Goal: Transaction & Acquisition: Purchase product/service

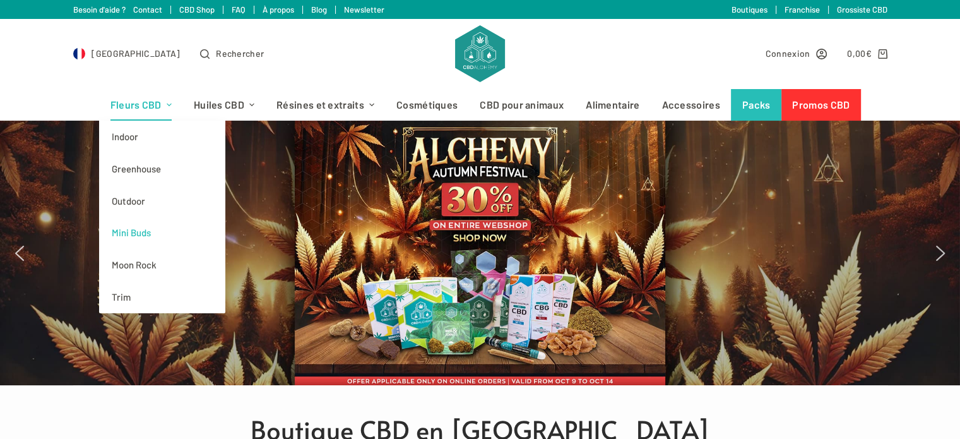
click at [139, 233] on link "Mini Buds" at bounding box center [162, 233] width 126 height 32
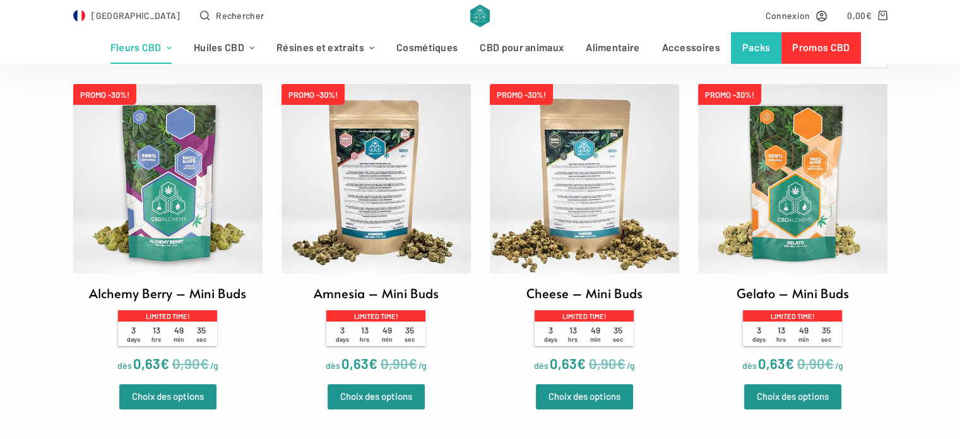
scroll to position [379, 0]
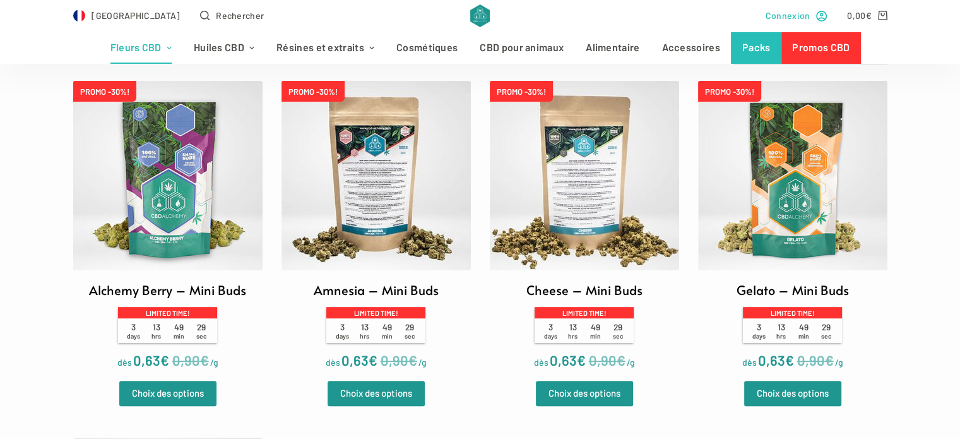
click at [780, 20] on span "Connexion" at bounding box center [788, 15] width 45 height 15
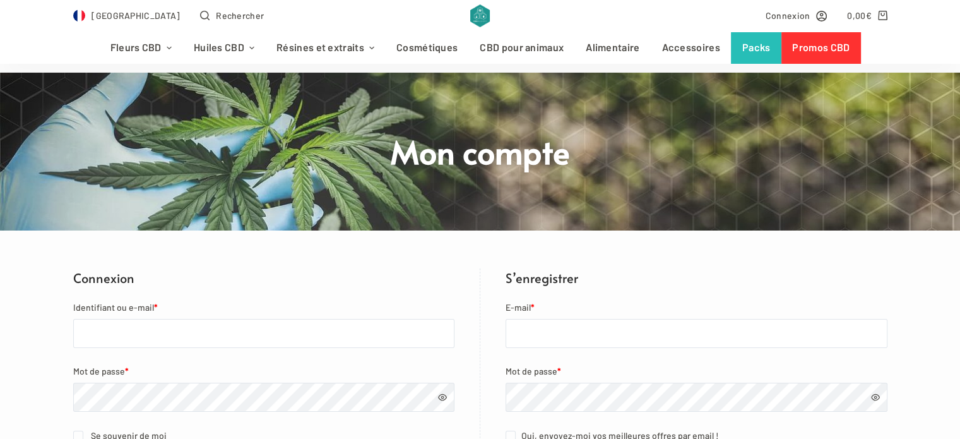
scroll to position [189, 0]
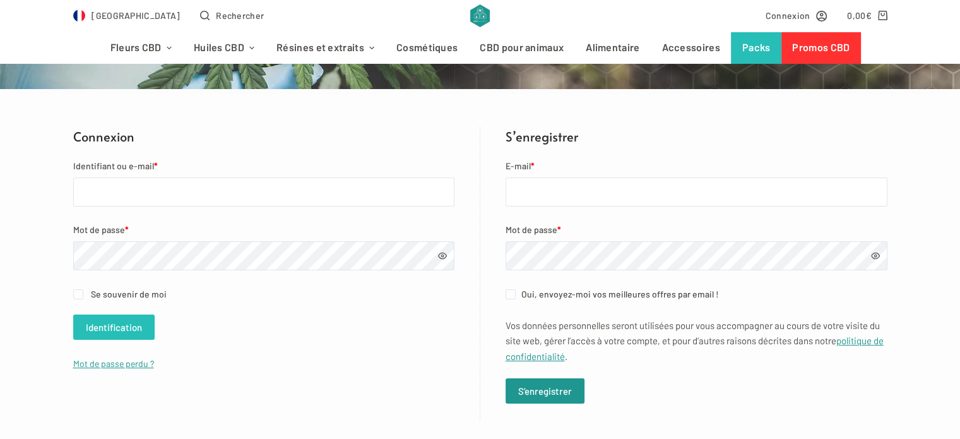
type input "david.gracia@free.fr"
click at [122, 328] on button "Identification" at bounding box center [113, 326] width 81 height 25
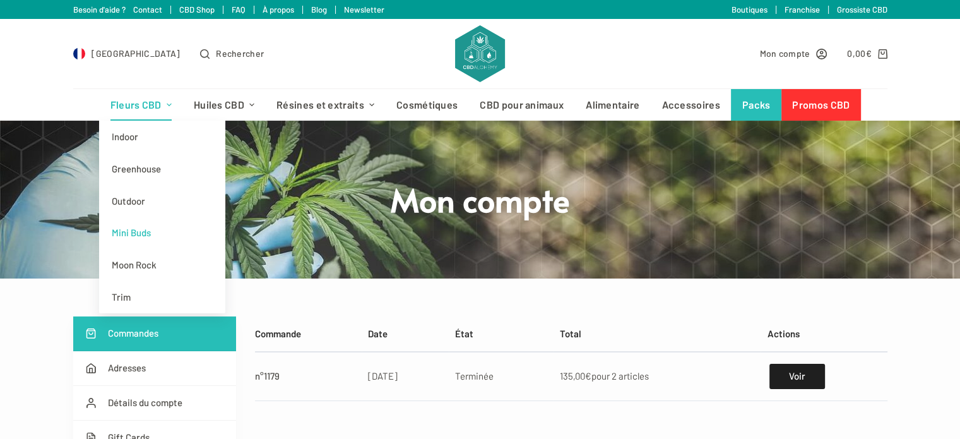
click at [140, 228] on link "Mini Buds" at bounding box center [162, 233] width 126 height 32
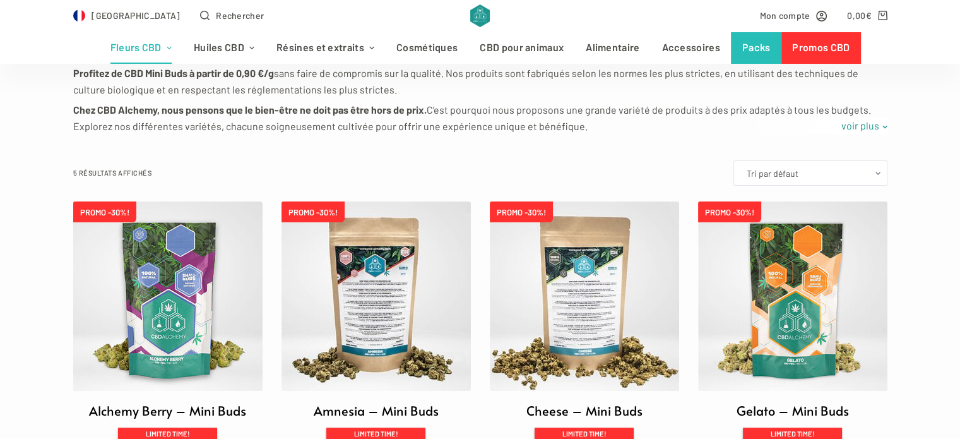
scroll to position [379, 0]
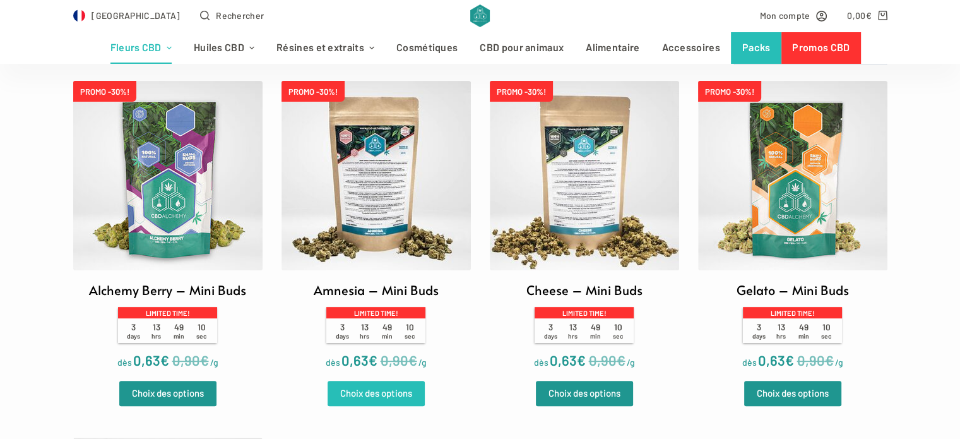
click at [396, 386] on link "Choix des options" at bounding box center [376, 393] width 97 height 25
click at [399, 396] on link "Choix des options" at bounding box center [376, 393] width 97 height 25
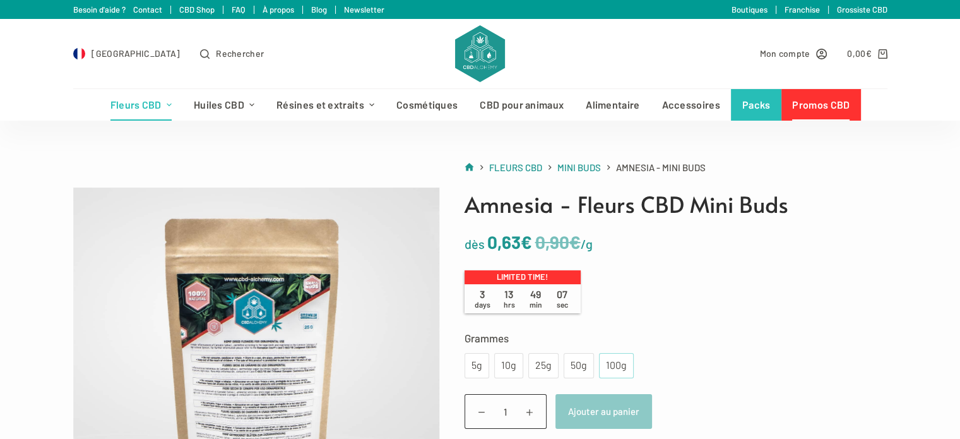
click at [614, 364] on div "100g" at bounding box center [617, 365] width 20 height 16
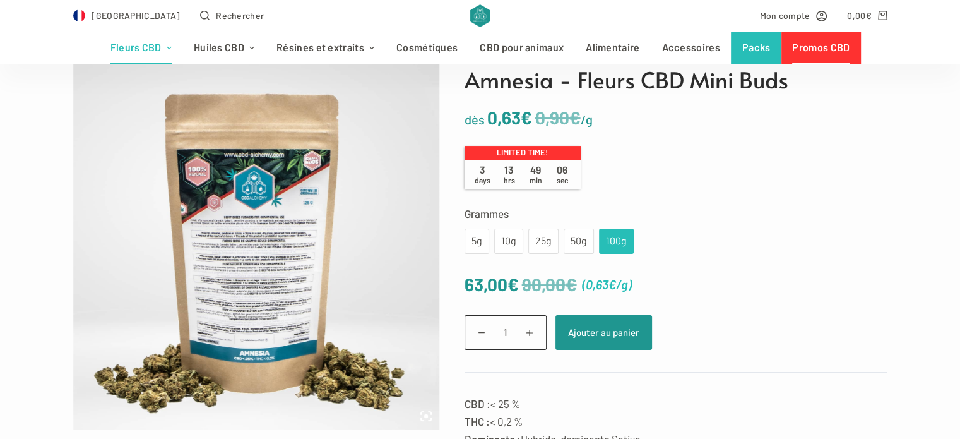
scroll to position [126, 0]
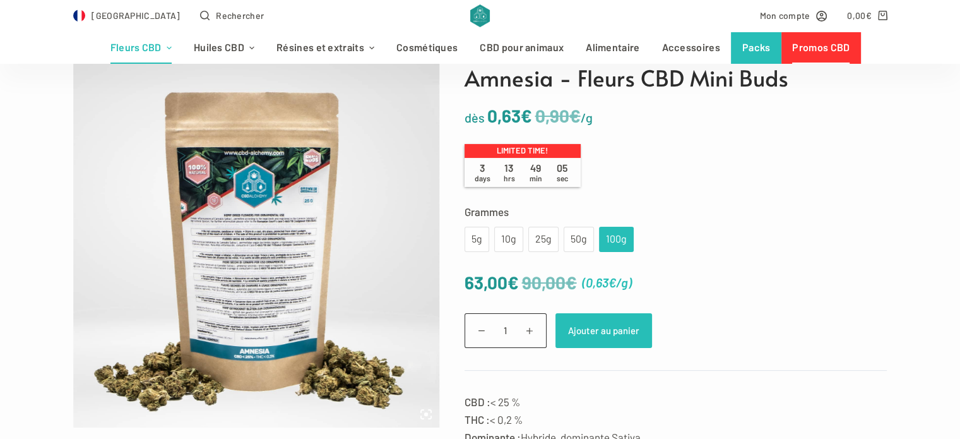
click at [587, 323] on button "Ajouter au panier" at bounding box center [603, 330] width 97 height 35
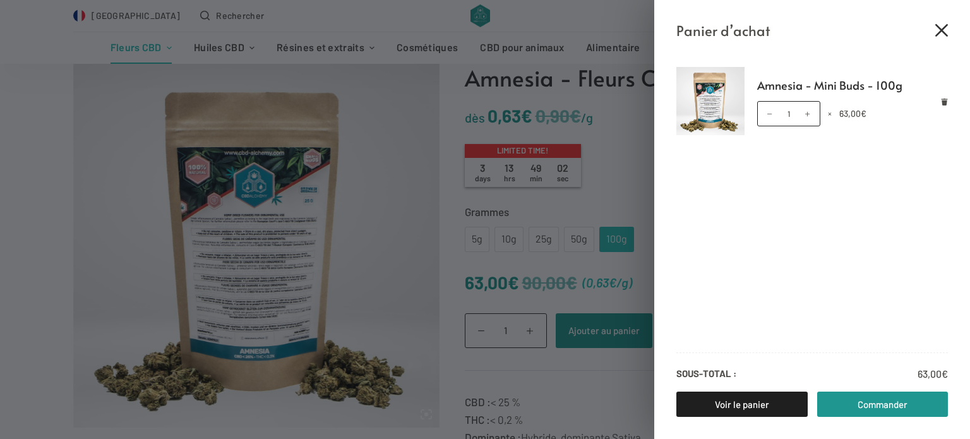
click at [941, 31] on icon "Fermer le tiroir du panier" at bounding box center [941, 30] width 13 height 13
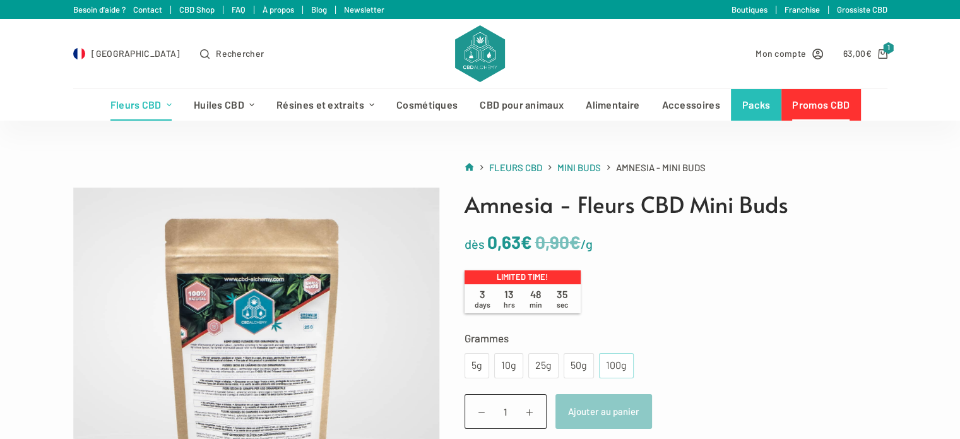
click at [620, 368] on div "100g" at bounding box center [617, 365] width 20 height 16
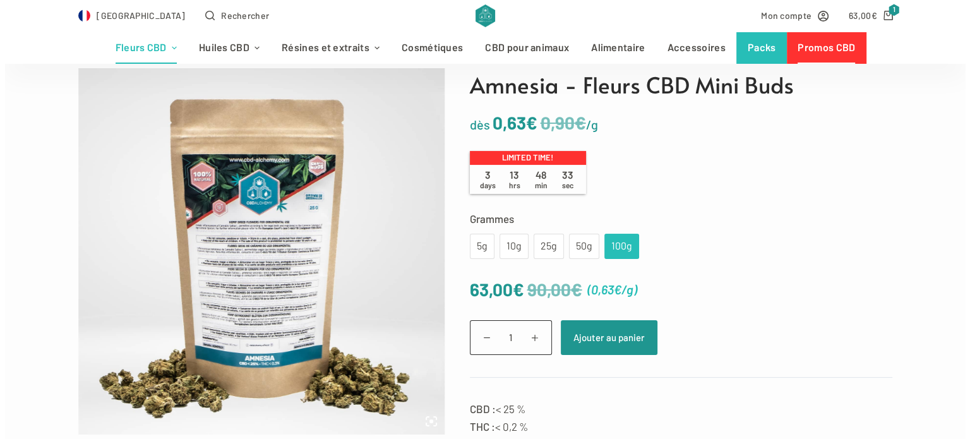
scroll to position [126, 0]
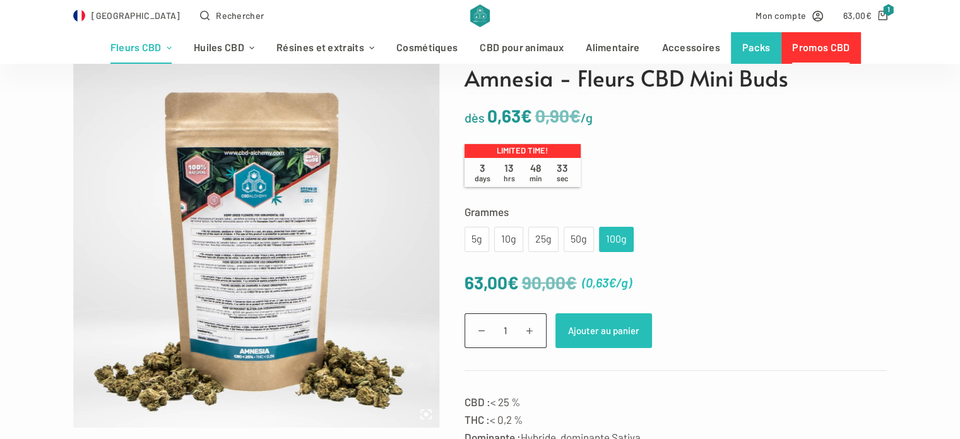
click at [621, 333] on button "Ajouter au panier" at bounding box center [603, 330] width 97 height 35
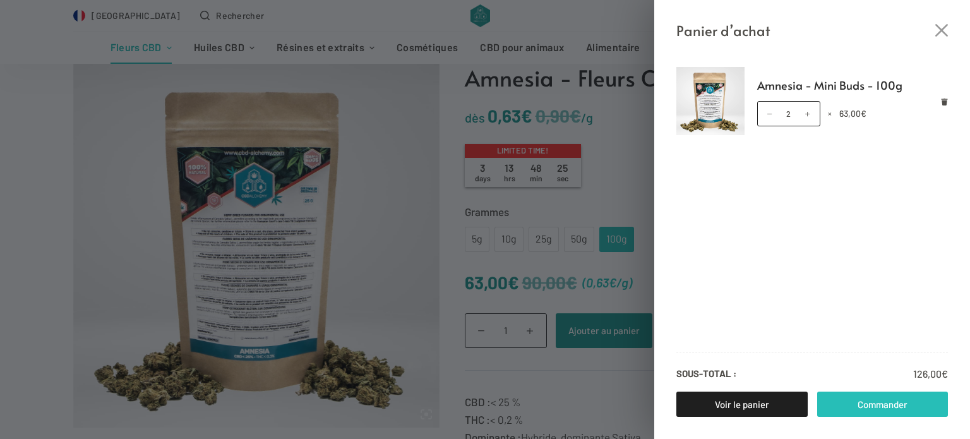
click at [903, 409] on link "Commander" at bounding box center [882, 403] width 131 height 25
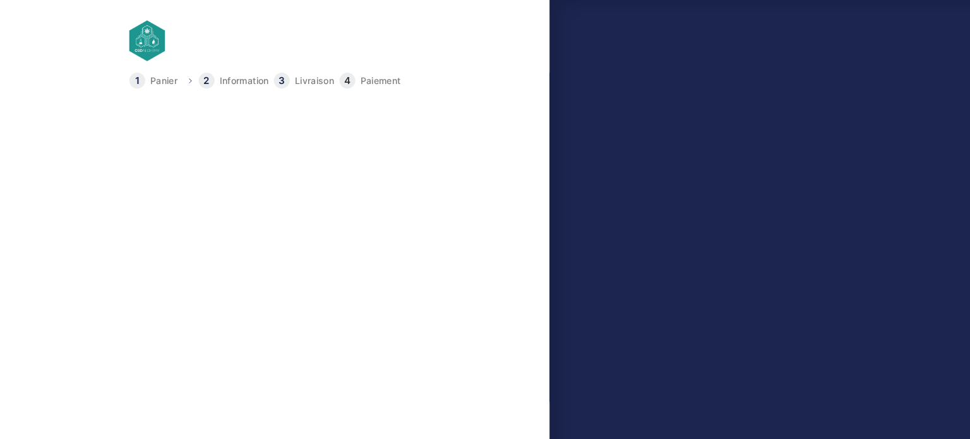
type input "[PHONE_NUMBER]"
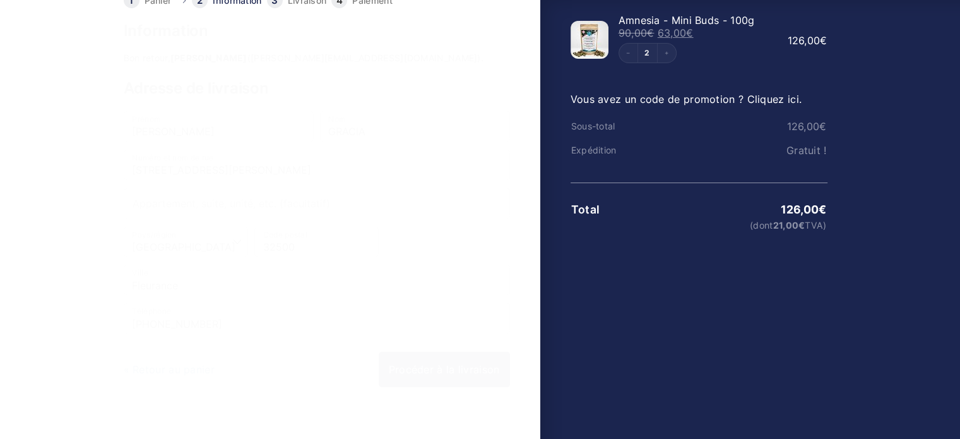
scroll to position [97, 0]
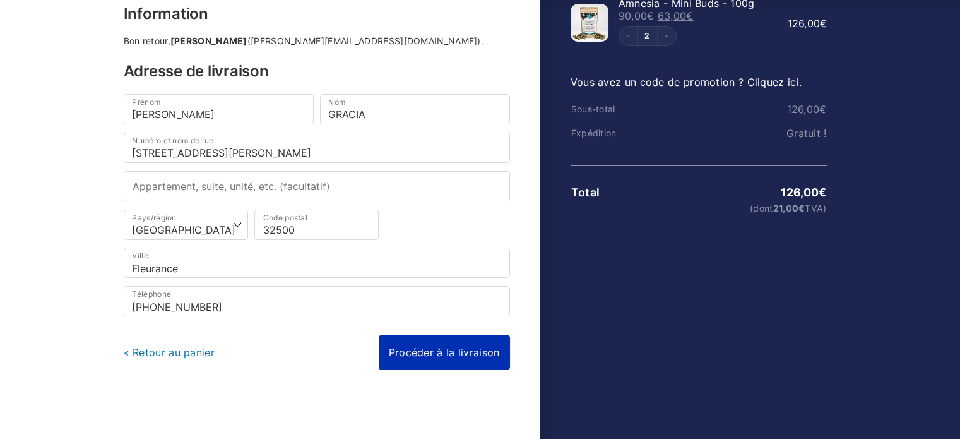
click at [455, 347] on link "Procéder à la livraison" at bounding box center [444, 352] width 131 height 35
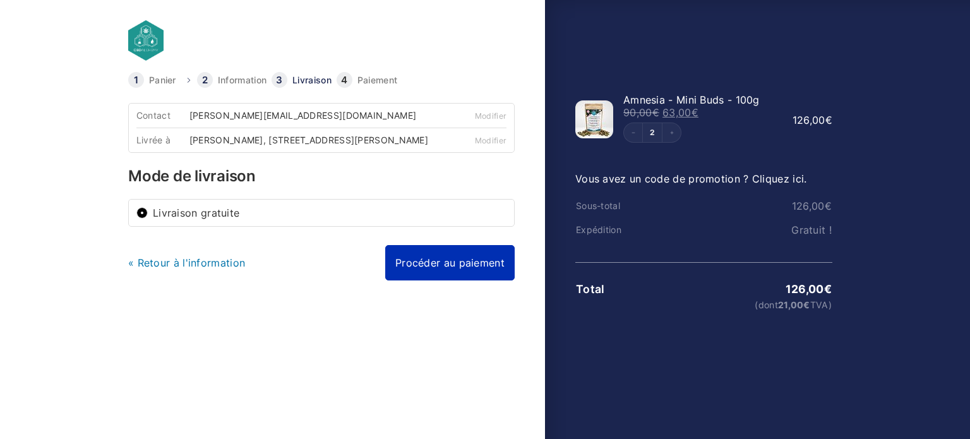
click at [463, 265] on link "Procéder au paiement" at bounding box center [449, 262] width 129 height 35
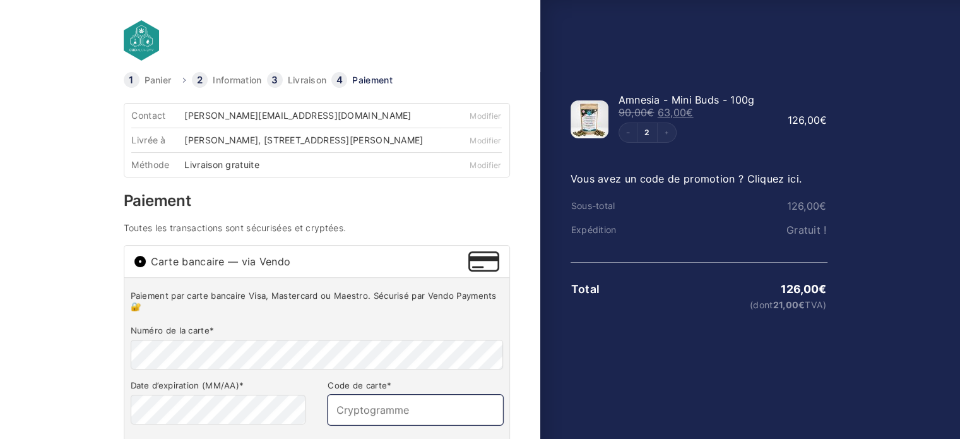
type input "834"
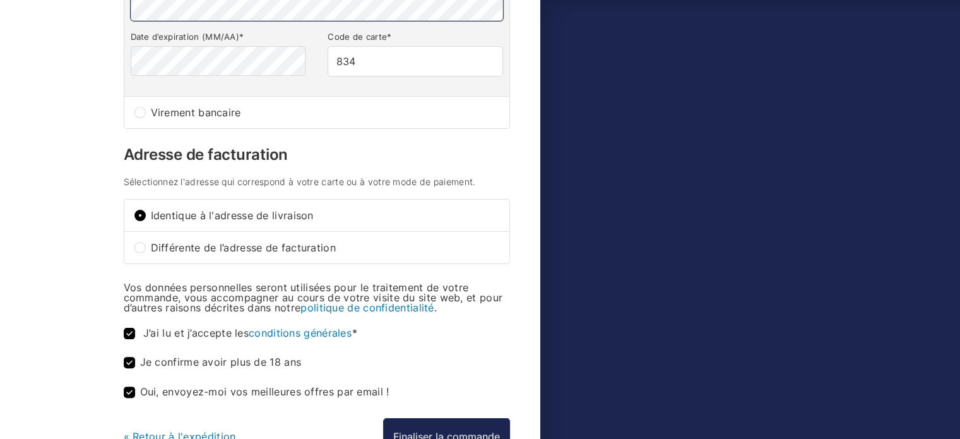
scroll to position [379, 0]
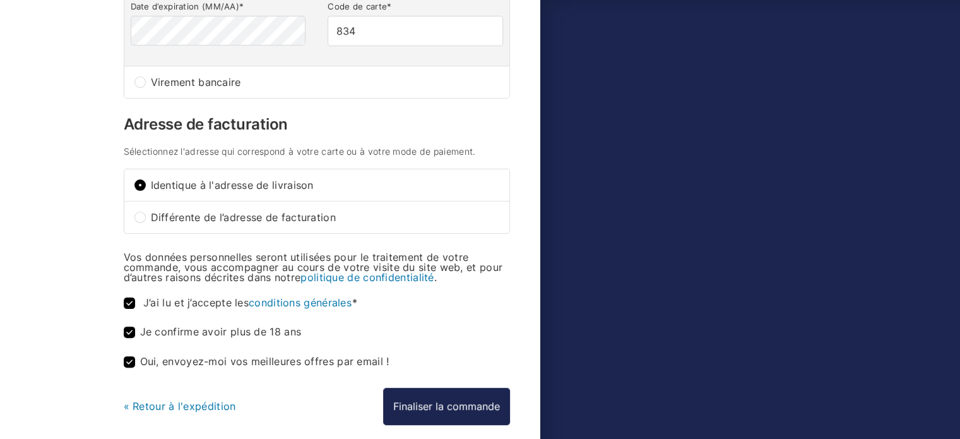
click at [131, 357] on input "Oui, envoyez-moi vos meilleures offres par email ! (facultatif)" at bounding box center [129, 361] width 11 height 11
checkbox input "false"
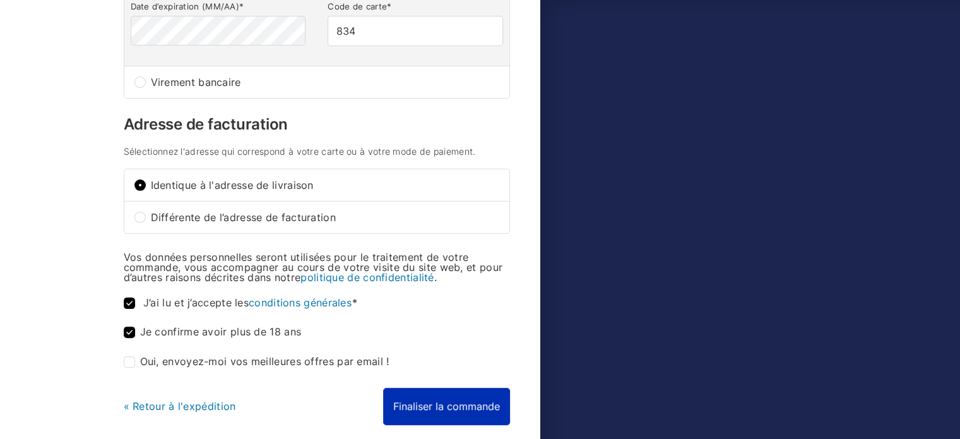
click at [447, 402] on button "Finaliser la commande" at bounding box center [446, 406] width 127 height 37
